Goal: Task Accomplishment & Management: Complete application form

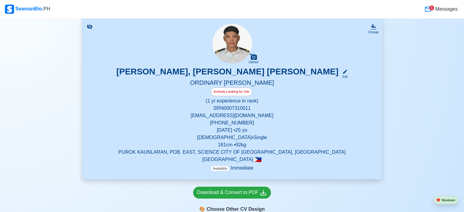
scroll to position [42, 0]
click at [372, 26] on icon at bounding box center [374, 26] width 5 height 4
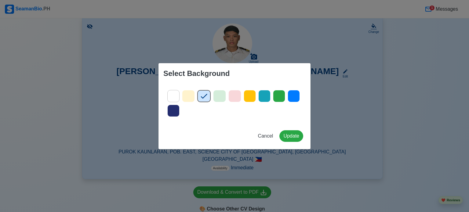
click at [343, 93] on div "Select Background Cancel Update" at bounding box center [234, 106] width 469 height 212
click at [266, 137] on span "Cancel" at bounding box center [265, 135] width 15 height 5
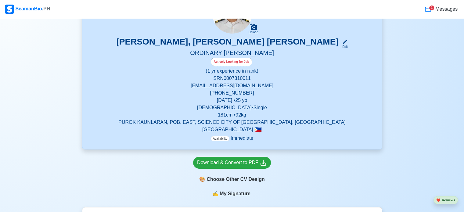
scroll to position [41, 0]
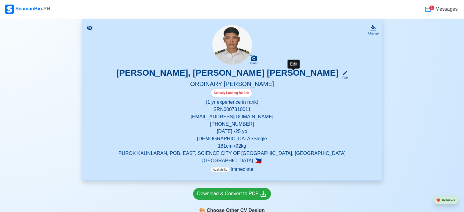
click at [340, 77] on div "Edit" at bounding box center [344, 78] width 8 height 5
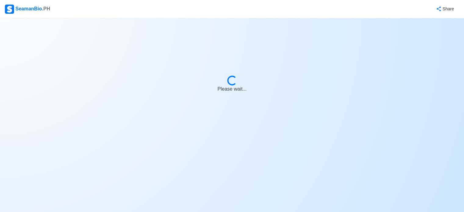
select select "Actively Looking for Job"
select select "Visible for Hiring"
select select "Single"
select select "[DEMOGRAPHIC_DATA]"
select select "PH"
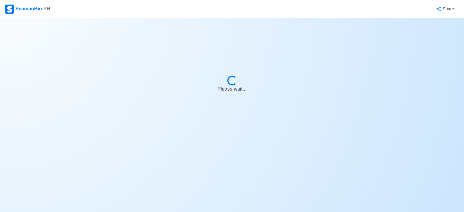
select select "1"
select select "0"
select select "4102416000000"
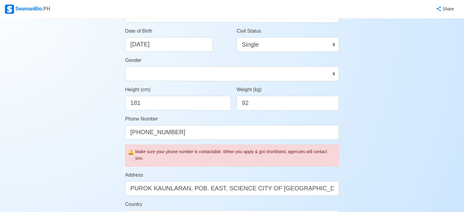
scroll to position [112, 0]
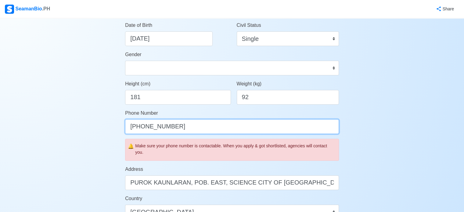
click at [189, 128] on input "+639935201938" at bounding box center [232, 126] width 214 height 15
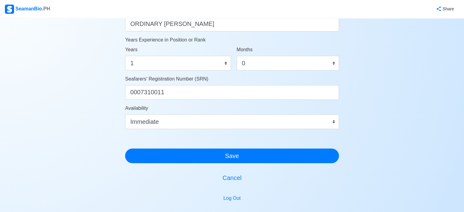
scroll to position [377, 0]
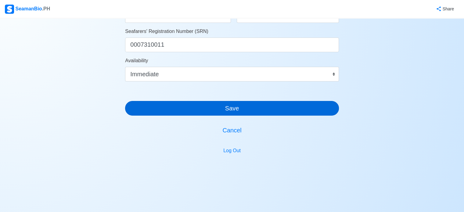
type input "[PHONE_NUMBER]"
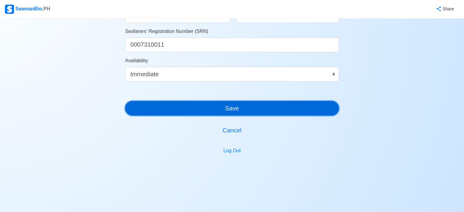
click at [235, 107] on button "Save" at bounding box center [232, 108] width 214 height 15
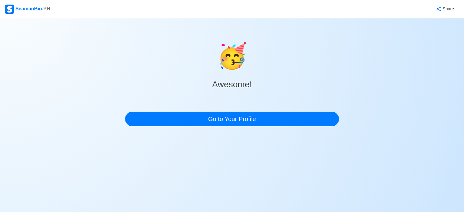
scroll to position [0, 0]
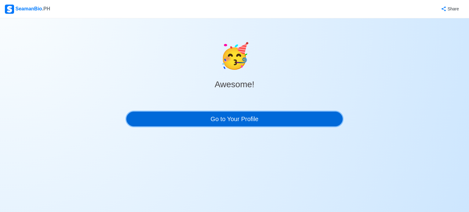
click at [236, 119] on link "Go to Your Profile" at bounding box center [234, 119] width 216 height 15
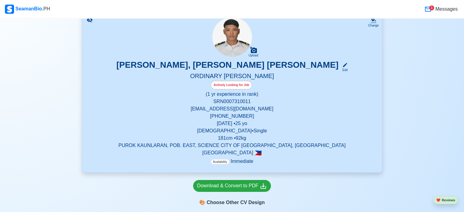
scroll to position [49, 0]
click at [249, 183] on div "Download & Convert to PDF" at bounding box center [232, 186] width 70 height 8
click at [371, 25] on div "Change" at bounding box center [373, 25] width 11 height 5
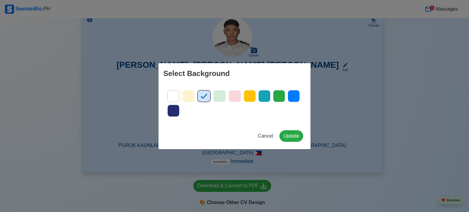
click at [176, 112] on icon at bounding box center [173, 110] width 9 height 9
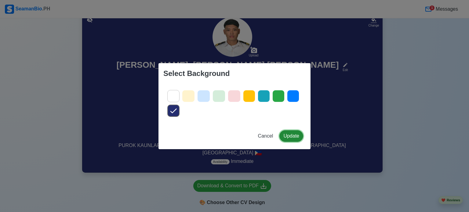
click at [289, 136] on button "Update" at bounding box center [291, 136] width 24 height 12
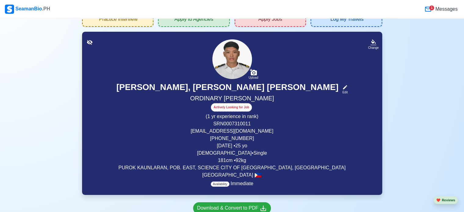
scroll to position [27, 0]
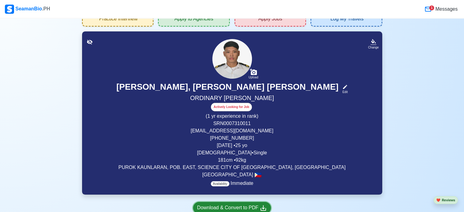
click at [230, 209] on div "Download & Convert to PDF" at bounding box center [232, 208] width 70 height 8
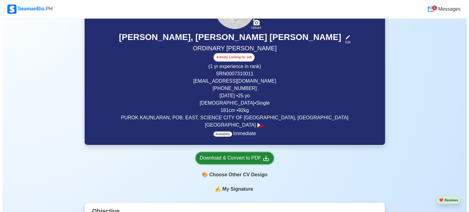
scroll to position [77, 0]
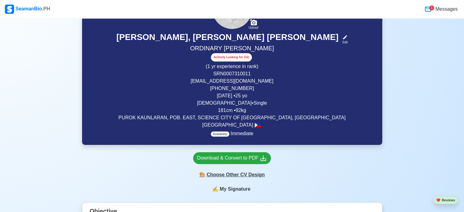
click at [238, 175] on div "🎨 Choose Other CV Design" at bounding box center [232, 175] width 78 height 12
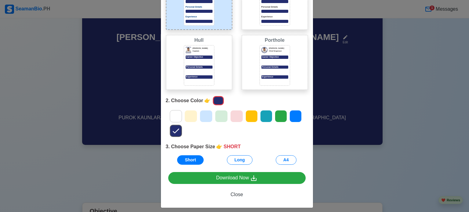
scroll to position [67, 0]
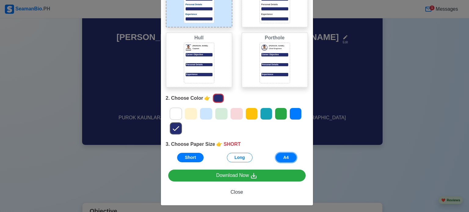
click at [287, 158] on button "A4" at bounding box center [286, 157] width 21 height 9
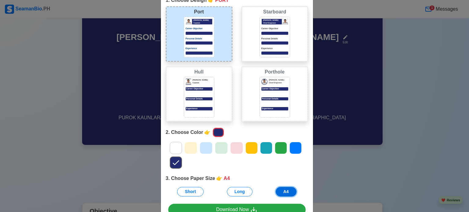
scroll to position [33, 0]
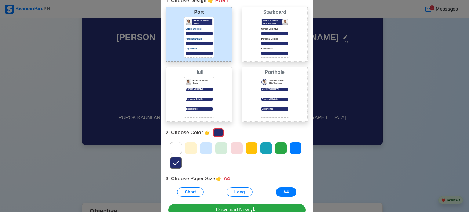
click at [141, 74] on div "Choose Other CV Design × Close 1. Choose Design 👉 PORT Port Donald Cris Captain…" at bounding box center [234, 106] width 469 height 212
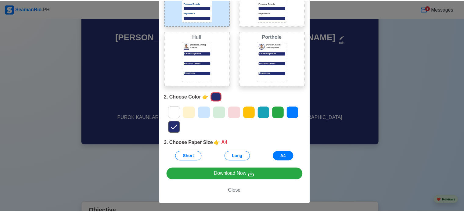
scroll to position [68, 0]
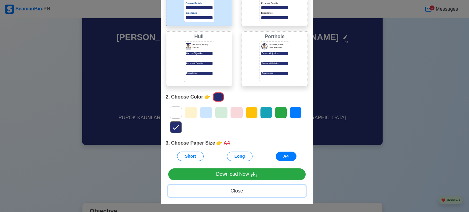
click at [235, 192] on span "Close" at bounding box center [236, 190] width 13 height 5
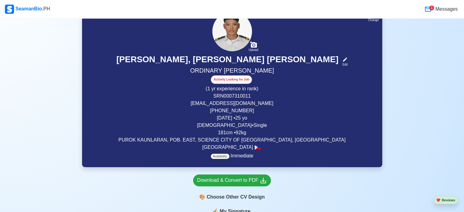
scroll to position [48, 0]
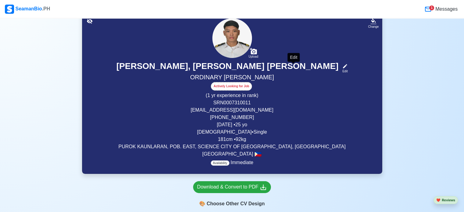
click at [343, 65] on icon at bounding box center [345, 66] width 5 height 5
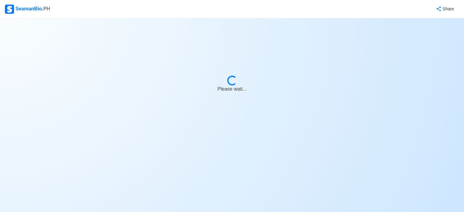
select select "Actively Looking for Job"
select select "Visible for Hiring"
select select "Single"
select select "[DEMOGRAPHIC_DATA]"
select select "PH"
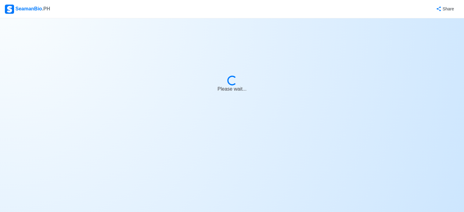
select select "1"
select select "0"
select select "4102416000000"
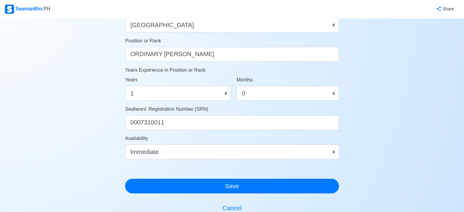
scroll to position [299, 0]
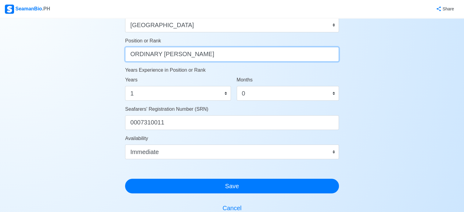
click at [193, 56] on input "ORDINARY SEAMAN" at bounding box center [232, 54] width 214 height 15
type input "O"
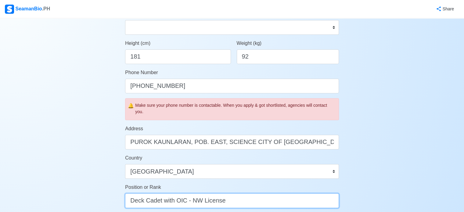
scroll to position [275, 0]
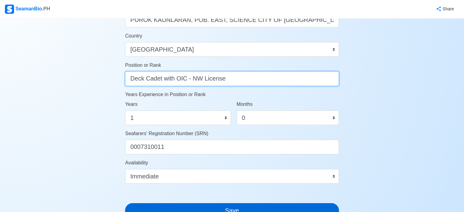
type input "Deck Cadet with OIC - NW License"
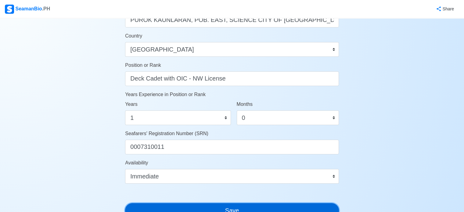
click at [226, 209] on button "Save" at bounding box center [232, 210] width 214 height 15
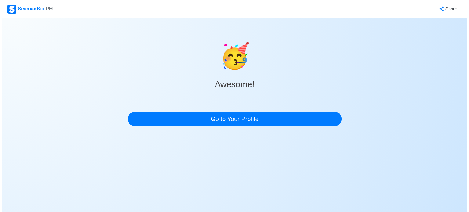
scroll to position [0, 0]
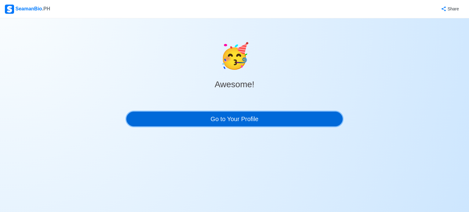
click at [234, 116] on link "Go to Your Profile" at bounding box center [234, 119] width 216 height 15
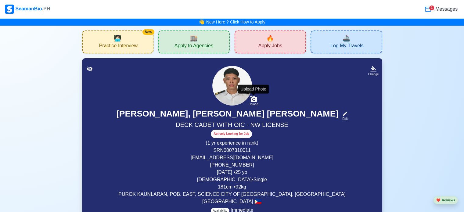
click at [253, 103] on div "Upload" at bounding box center [254, 105] width 10 height 4
click at [0, 0] on input "Upload" at bounding box center [0, 0] width 0 height 0
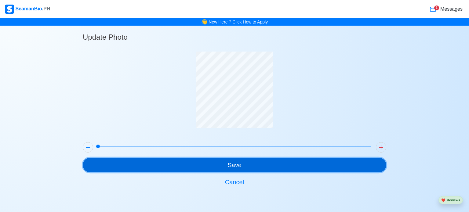
click at [236, 163] on button "Save" at bounding box center [234, 165] width 303 height 15
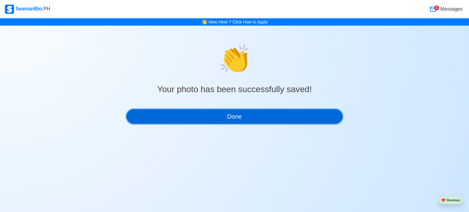
click at [240, 119] on button "Done" at bounding box center [234, 116] width 216 height 15
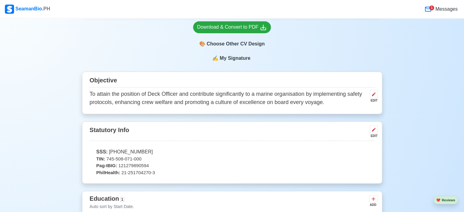
scroll to position [214, 0]
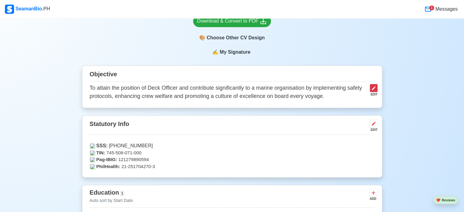
click at [372, 89] on icon at bounding box center [374, 88] width 5 height 5
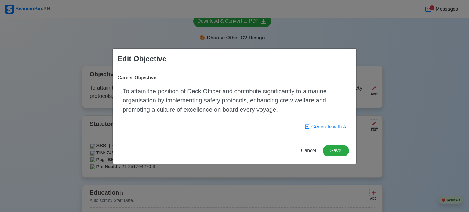
click at [222, 89] on textarea "To attain the position of Deck Officer and contribute significantly to a marine…" at bounding box center [235, 100] width 234 height 32
type textarea "To attain the position of Deck Cadet and contribute significantly to a marine o…"
click at [334, 149] on button "Save" at bounding box center [336, 151] width 26 height 12
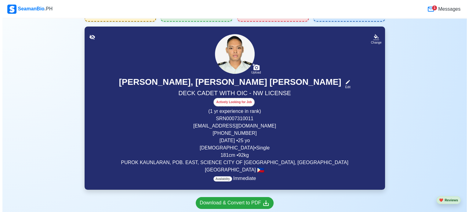
scroll to position [31, 0]
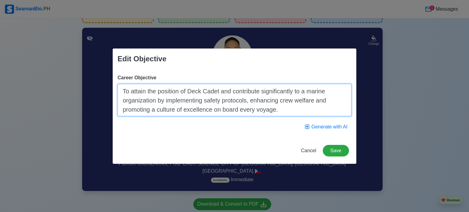
drag, startPoint x: 123, startPoint y: 90, endPoint x: 292, endPoint y: 112, distance: 170.8
click at [292, 112] on textarea "To attain the position of Deck Cadet and contribute significantly to a marine o…" at bounding box center [235, 100] width 234 height 32
paste textarea "obtain a challenging and educational Deck Cadet position aboard a vessel, and t…"
type textarea "To obtain a challenging and educational Deck Cadet position aboard a vessel, an…"
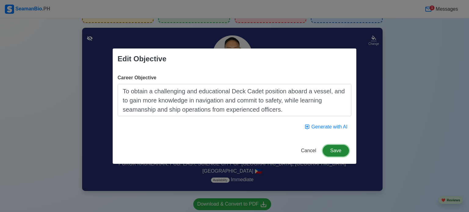
click at [336, 152] on button "Save" at bounding box center [336, 151] width 26 height 12
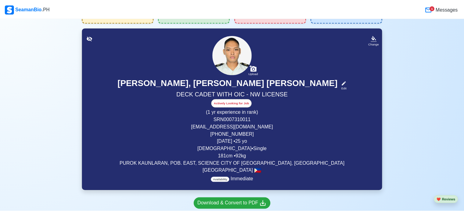
scroll to position [196, 0]
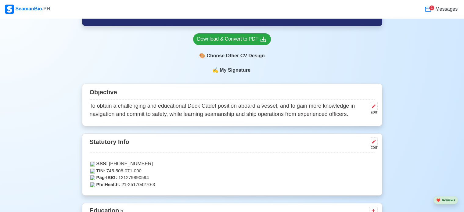
click at [282, 75] on div "✍️ My Signature" at bounding box center [232, 74] width 300 height 15
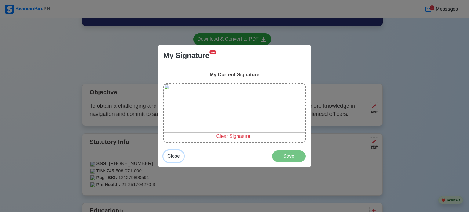
click at [174, 156] on span "Close" at bounding box center [173, 156] width 13 height 5
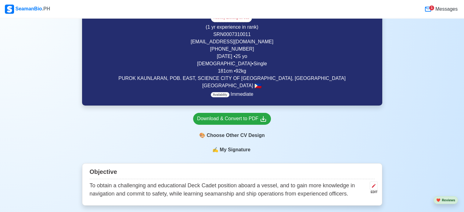
scroll to position [104, 0]
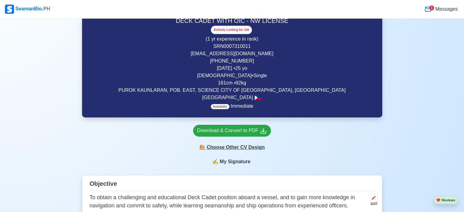
click at [246, 145] on div "🎨 Choose Other CV Design" at bounding box center [232, 148] width 78 height 12
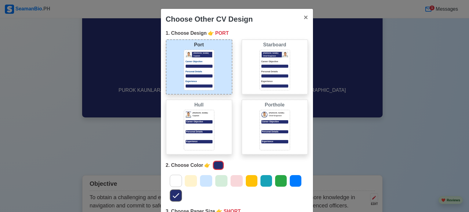
click at [454, 129] on div "Choose Other CV Design × Close 1. Choose Design 👉 PORT Port Donald Cris Captain…" at bounding box center [234, 106] width 469 height 212
click at [398, 128] on div "Choose Other CV Design × Close 1. Choose Design 👉 PORT Port Donald Cris Captain…" at bounding box center [234, 106] width 469 height 212
click at [303, 16] on span "×" at bounding box center [305, 17] width 4 height 8
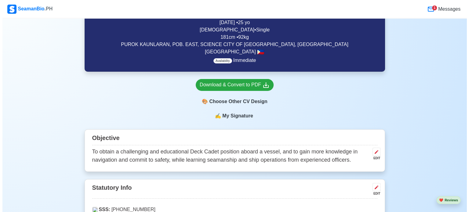
scroll to position [165, 0]
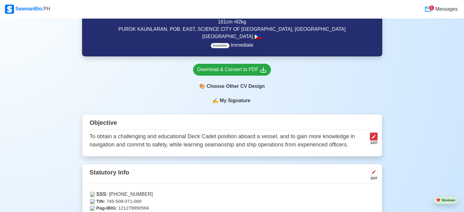
click at [375, 139] on icon at bounding box center [374, 136] width 5 height 5
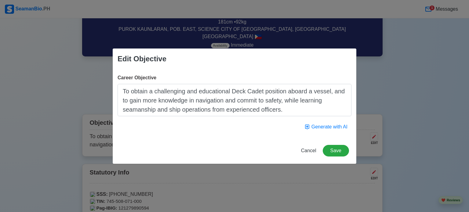
drag, startPoint x: 286, startPoint y: 110, endPoint x: 114, endPoint y: 87, distance: 174.0
click at [114, 87] on div "Career Objective To obtain a challenging and educational Deck Cadet position ab…" at bounding box center [235, 103] width 244 height 68
type textarea "To obtain a challenging and educational Deck Cadet position aboard a vessel, an…"
click at [334, 149] on button "Save" at bounding box center [336, 151] width 26 height 12
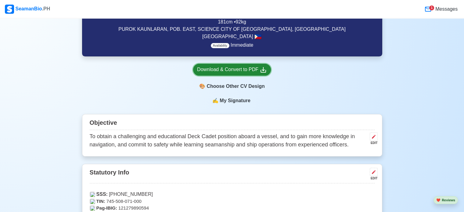
click at [238, 71] on div "Download & Convert to PDF" at bounding box center [232, 70] width 70 height 8
click at [235, 88] on div "🎨 Choose Other CV Design" at bounding box center [232, 87] width 78 height 12
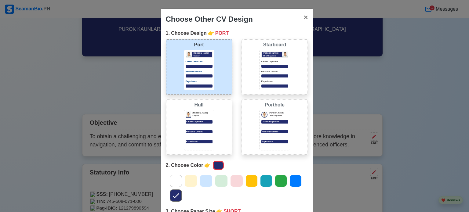
click at [285, 75] on div at bounding box center [274, 75] width 27 height 3
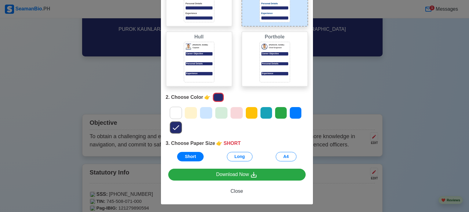
scroll to position [68, 0]
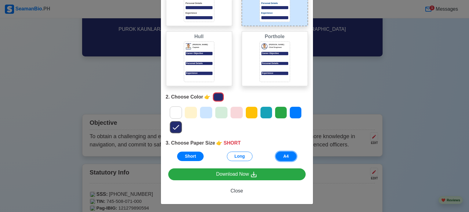
click at [280, 155] on button "A4" at bounding box center [286, 156] width 21 height 9
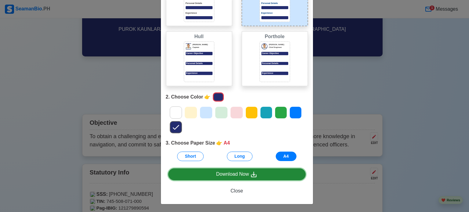
click at [244, 173] on div "Download Now" at bounding box center [237, 175] width 42 height 8
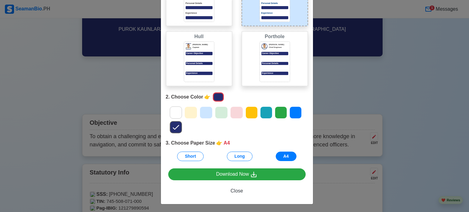
click at [263, 64] on div "Personal Details" at bounding box center [274, 63] width 27 height 3
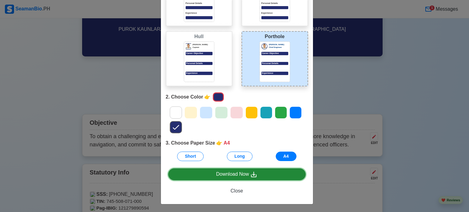
click at [247, 171] on div "Download Now" at bounding box center [237, 175] width 42 height 8
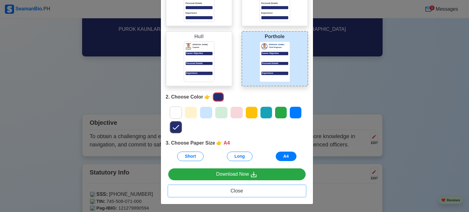
click at [233, 189] on span "Close" at bounding box center [236, 190] width 13 height 5
